Goal: Answer question/provide support: Answer question/provide support

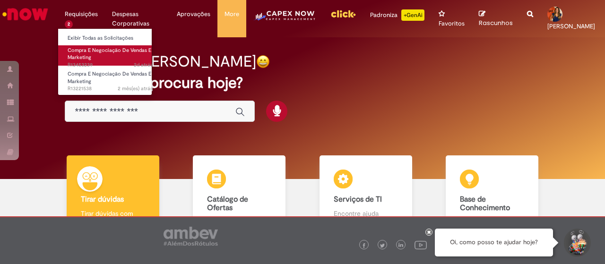
click at [86, 53] on link "Compra E Negociação De Vendas E Marketing 2d atrás 2 dias atrás R13453239" at bounding box center [110, 55] width 104 height 20
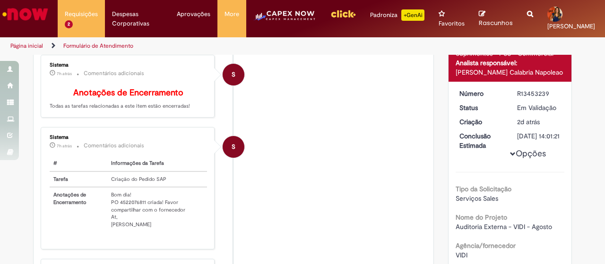
scroll to position [148, 0]
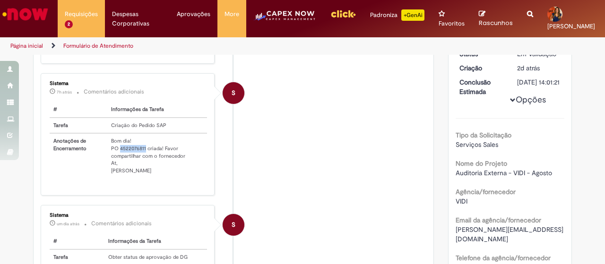
drag, startPoint x: 120, startPoint y: 162, endPoint x: 256, endPoint y: 183, distance: 138.3
click at [146, 162] on td "Bom dia! PO 4522076811 criada! Favor compartilhar com o fornecedor At, [PERSON_…" at bounding box center [156, 155] width 99 height 45
copy td "4522076811"
click at [378, 112] on li "S Sistema 7h atrás 7 horas atrás Comentários adicionais # Informações da Tarefa…" at bounding box center [234, 134] width 386 height 122
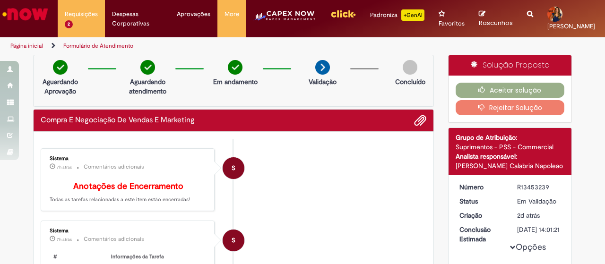
scroll to position [0, 0]
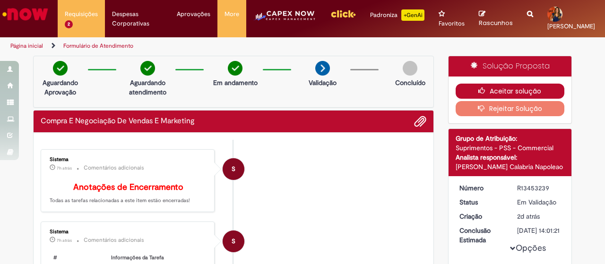
click at [493, 84] on button "Aceitar solução" at bounding box center [510, 91] width 109 height 15
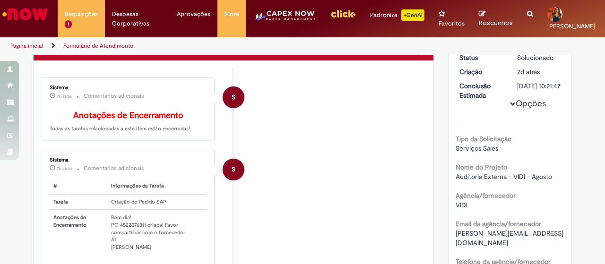
scroll to position [95, 0]
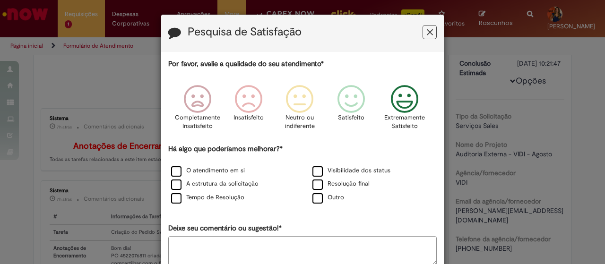
click at [403, 100] on icon "Feedback" at bounding box center [404, 99] width 35 height 28
drag, startPoint x: 186, startPoint y: 173, endPoint x: 250, endPoint y: 187, distance: 65.2
click at [186, 173] on label "O atendimento em si" at bounding box center [208, 170] width 74 height 9
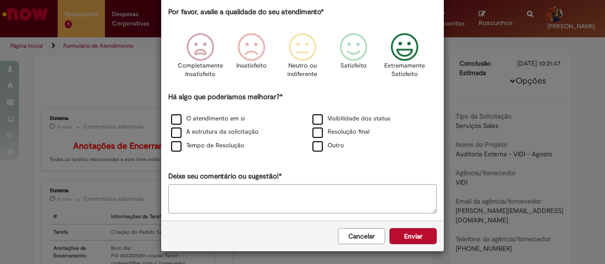
scroll to position [52, 0]
click at [407, 237] on button "Enviar" at bounding box center [412, 236] width 47 height 16
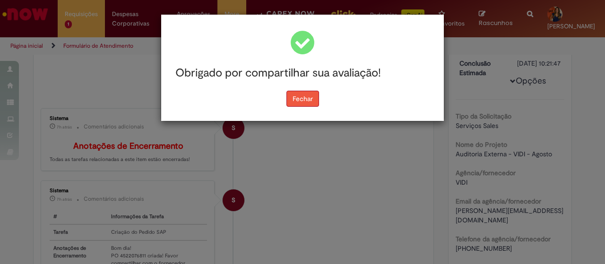
click at [298, 98] on button "Fechar" at bounding box center [302, 99] width 33 height 16
